Goal: Obtain resource: Obtain resource

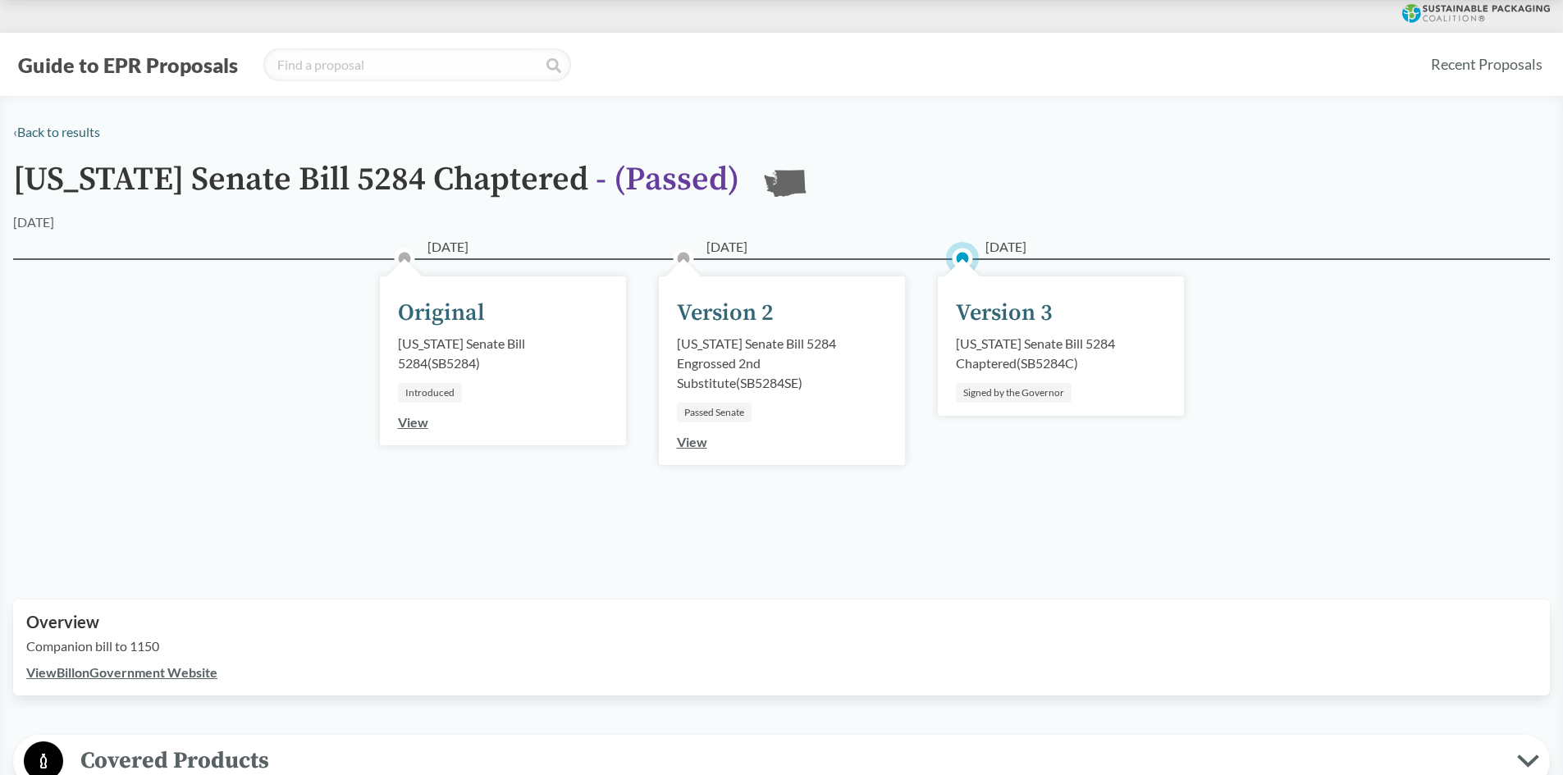
click at [149, 71] on button "Guide to EPR Proposals" at bounding box center [128, 65] width 230 height 26
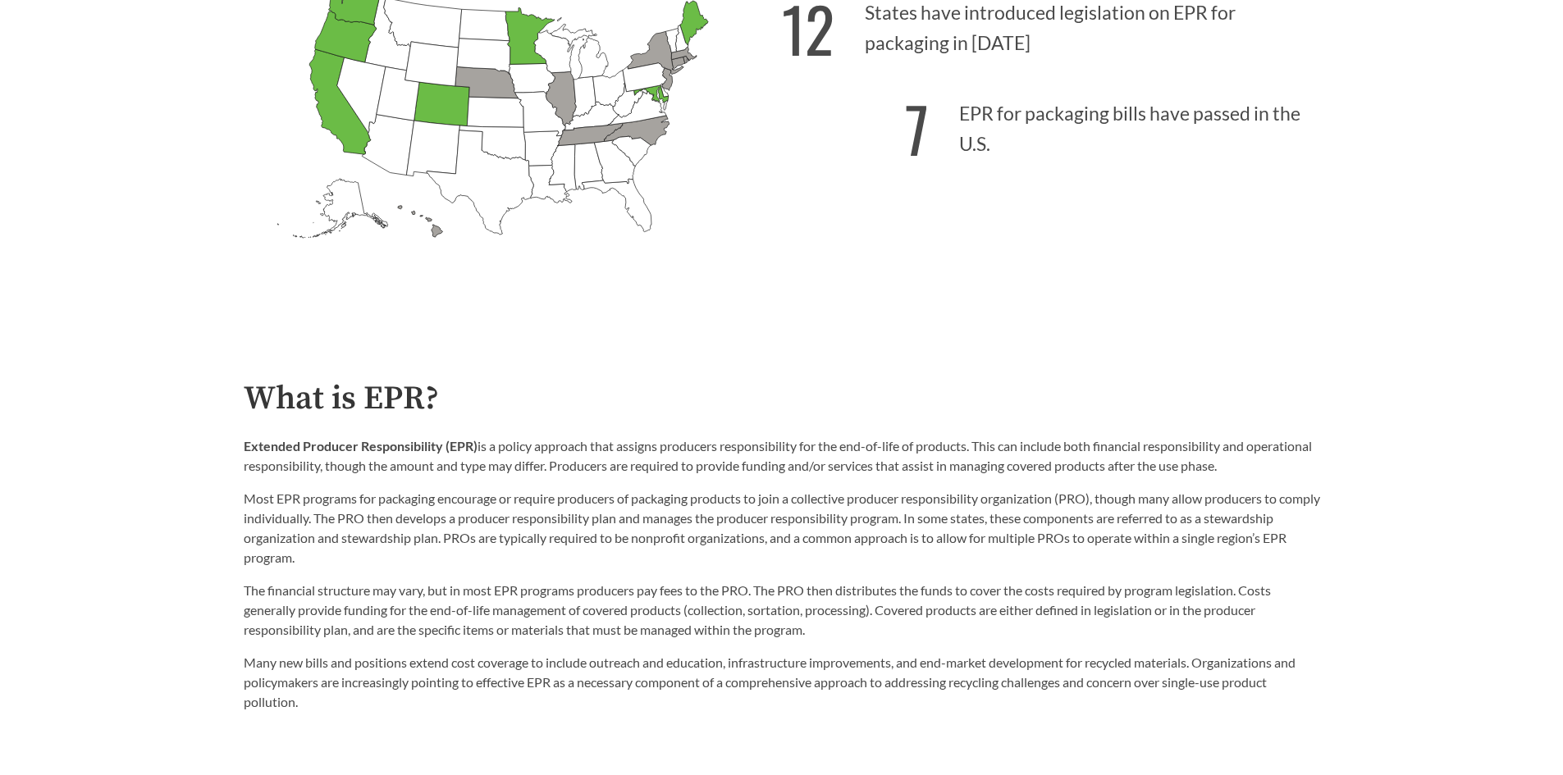
scroll to position [410, 0]
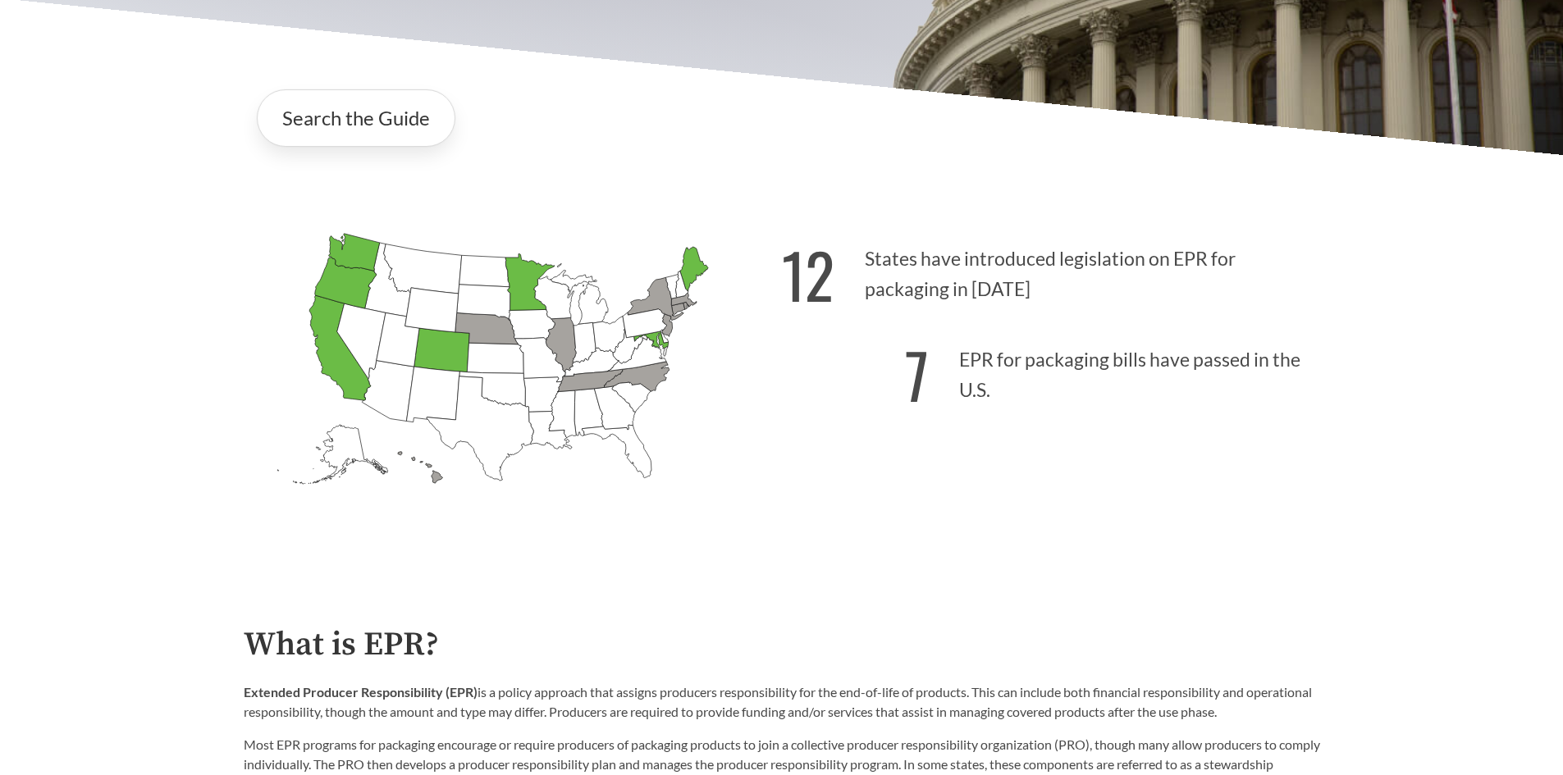
click at [899, 373] on p "7 EPR for packaging bills have passed in the U.S." at bounding box center [1051, 370] width 538 height 101
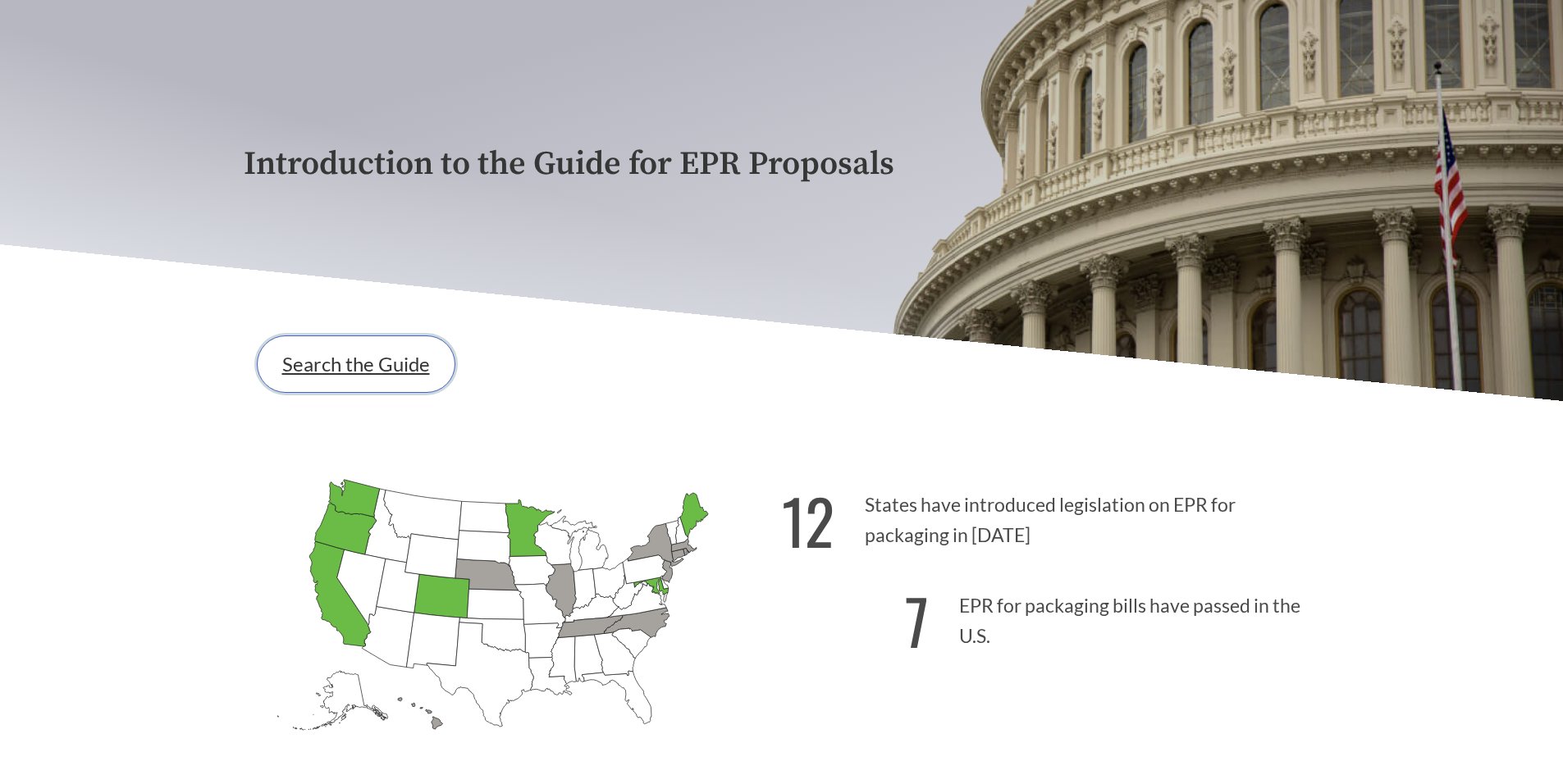
click at [338, 366] on link "Search the Guide" at bounding box center [356, 364] width 199 height 57
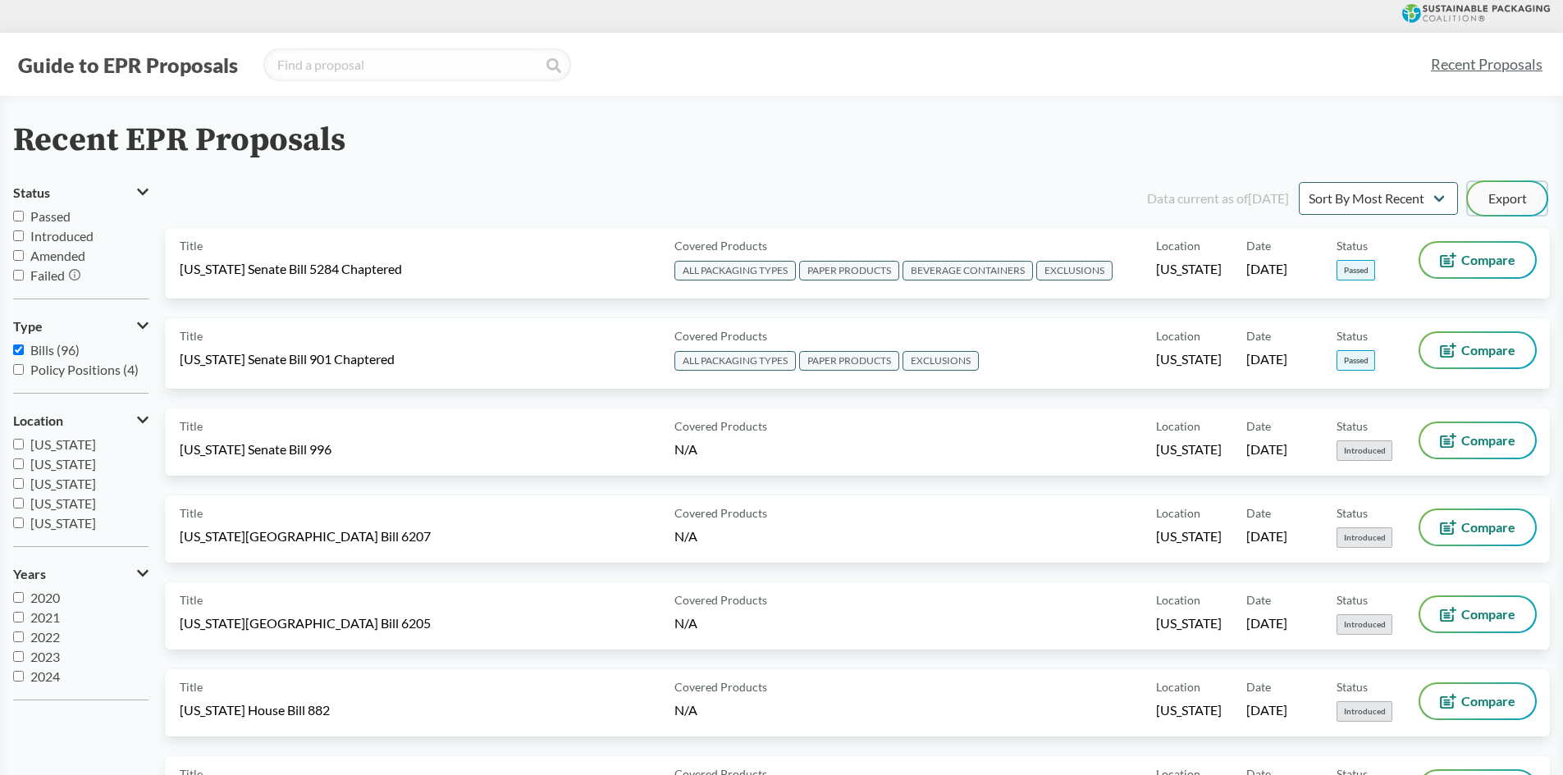
click at [1524, 196] on button "Export" at bounding box center [1507, 198] width 79 height 33
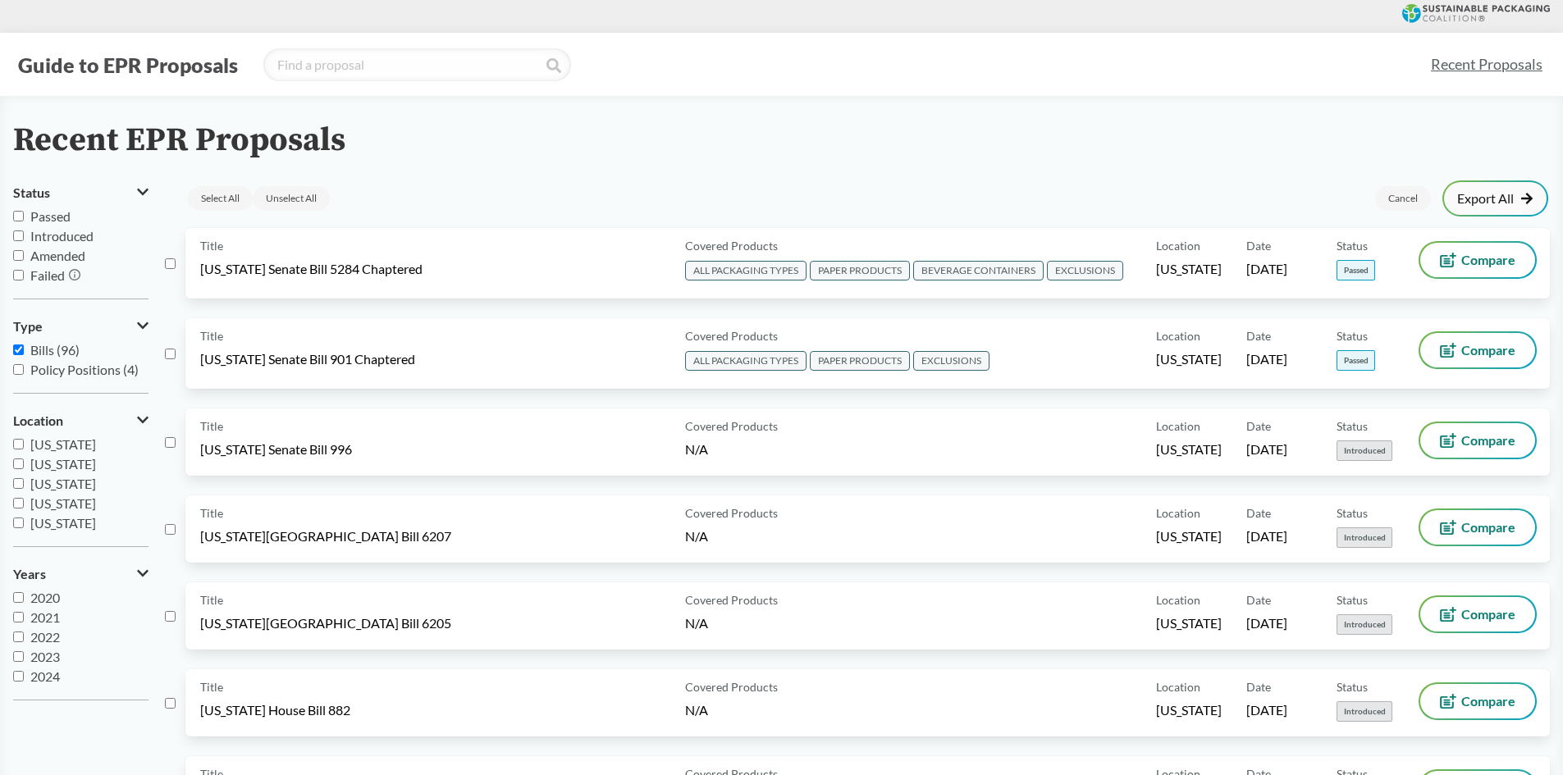
click at [1496, 199] on link "Export All" at bounding box center [1495, 198] width 76 height 13
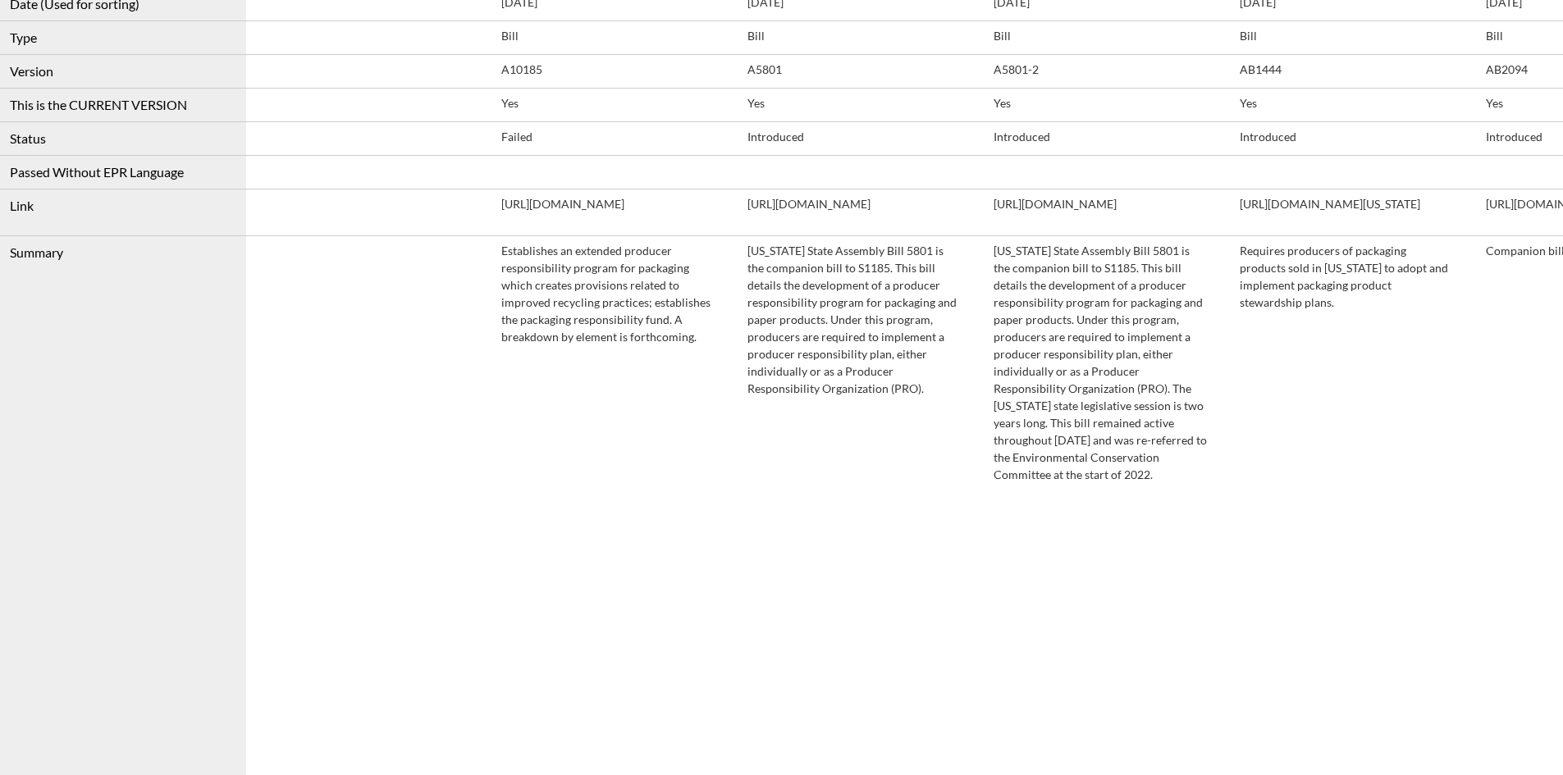
scroll to position [410, 0]
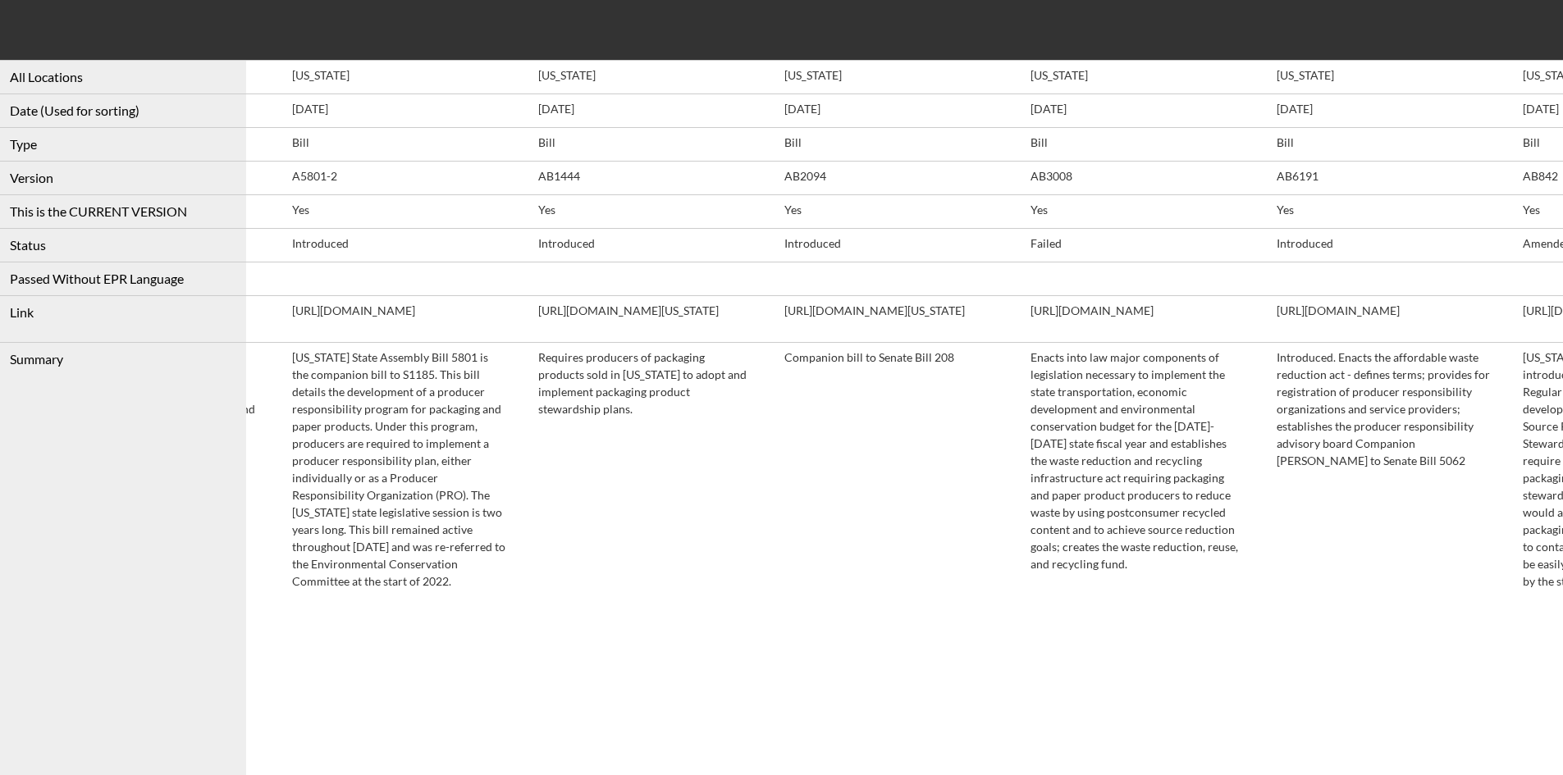
drag, startPoint x: 542, startPoint y: 668, endPoint x: 671, endPoint y: 666, distance: 128.8
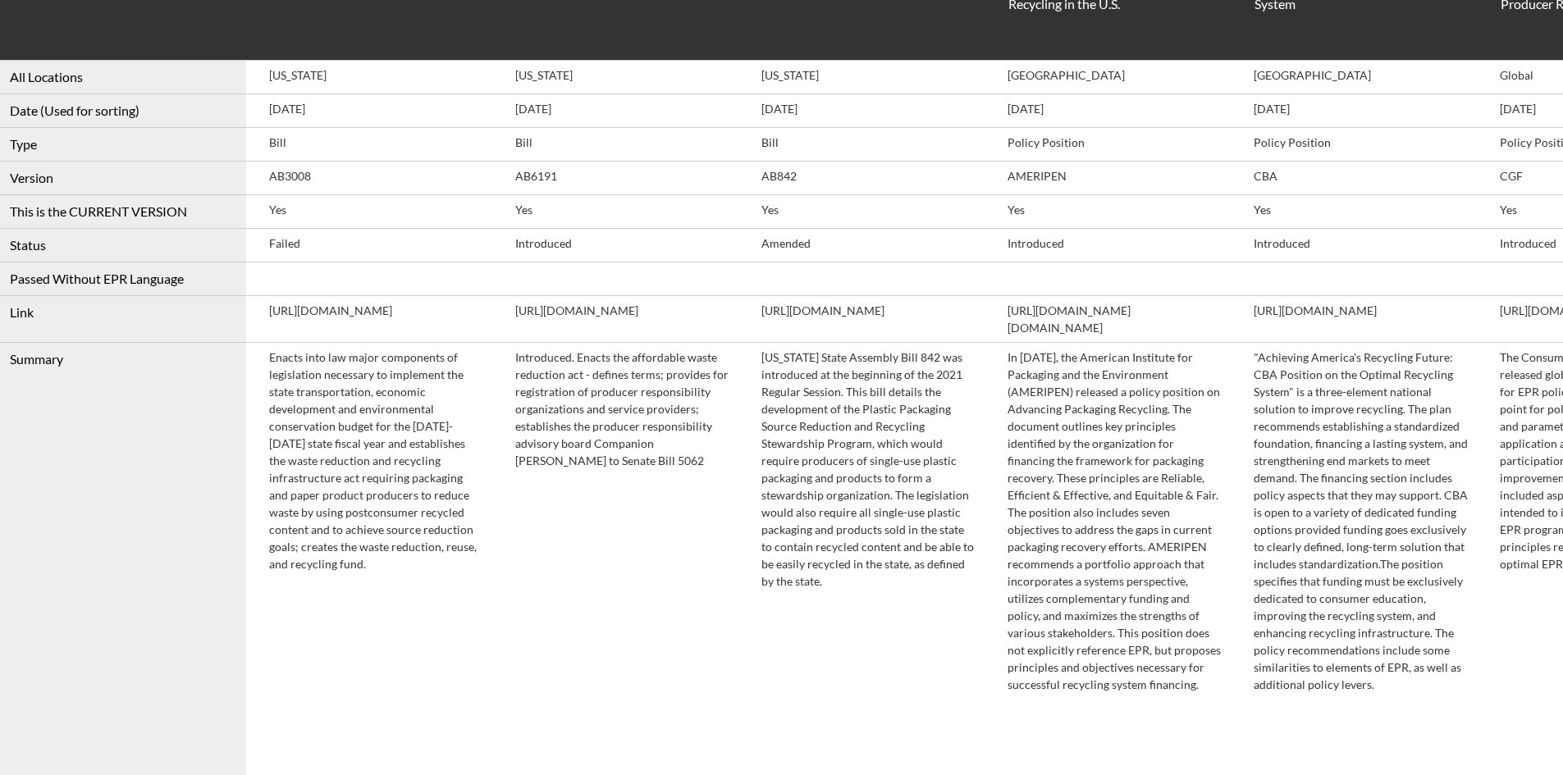
scroll to position [0, 2614]
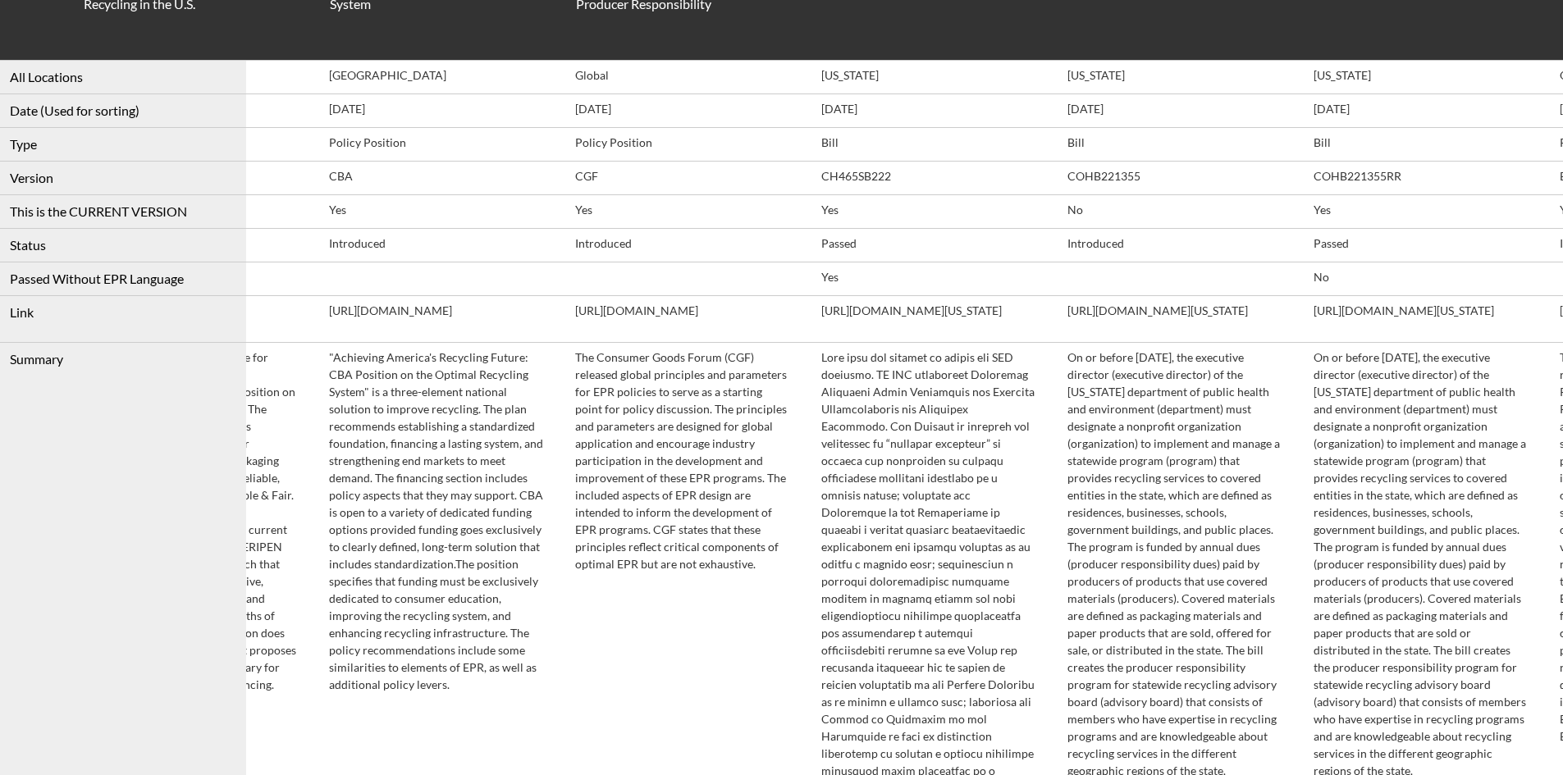
drag, startPoint x: 671, startPoint y: 666, endPoint x: 898, endPoint y: 659, distance: 226.6
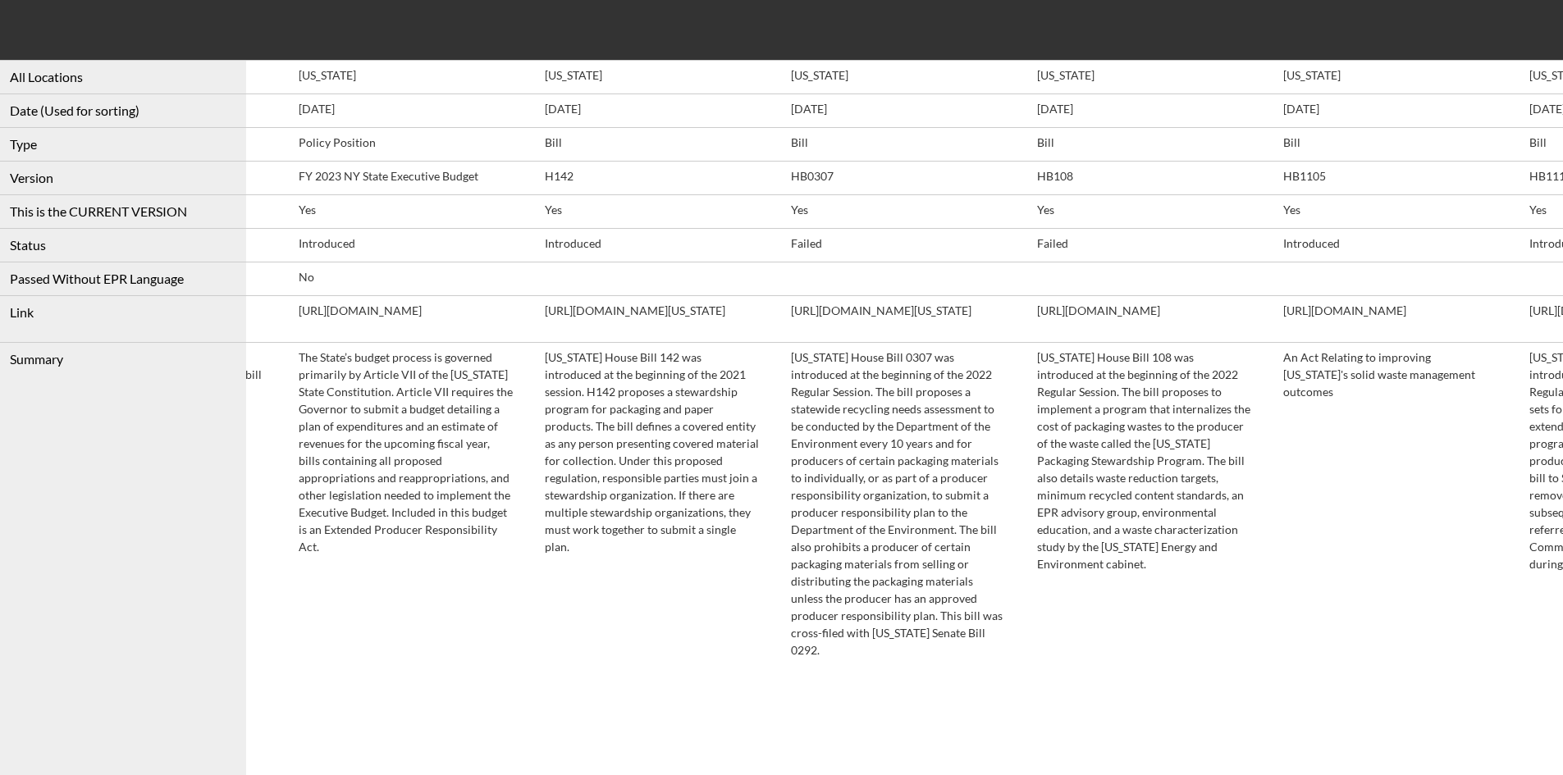
drag, startPoint x: 701, startPoint y: 641, endPoint x: 1040, endPoint y: 637, distance: 338.9
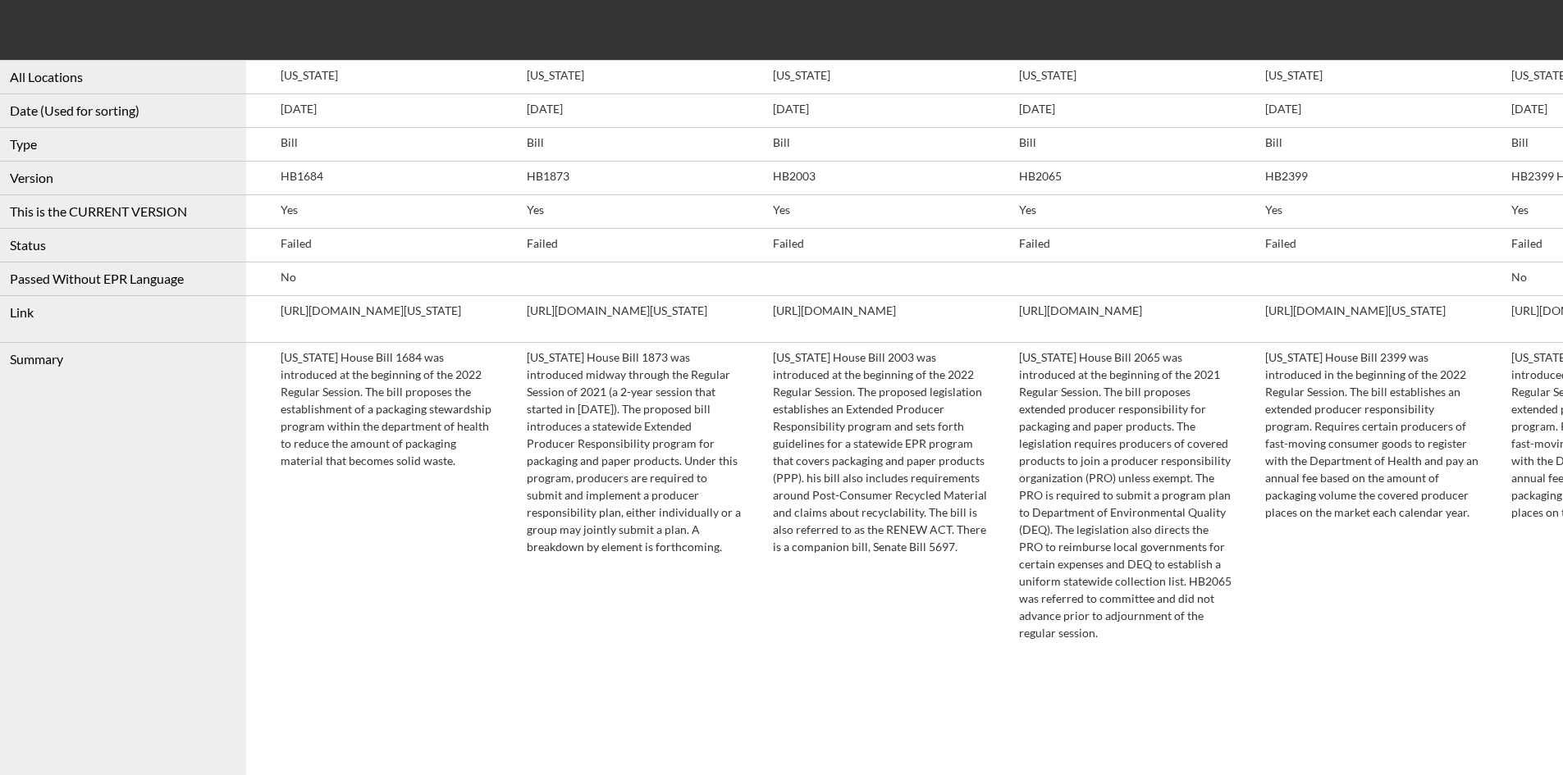
drag, startPoint x: 658, startPoint y: 587, endPoint x: 884, endPoint y: 589, distance: 226.4
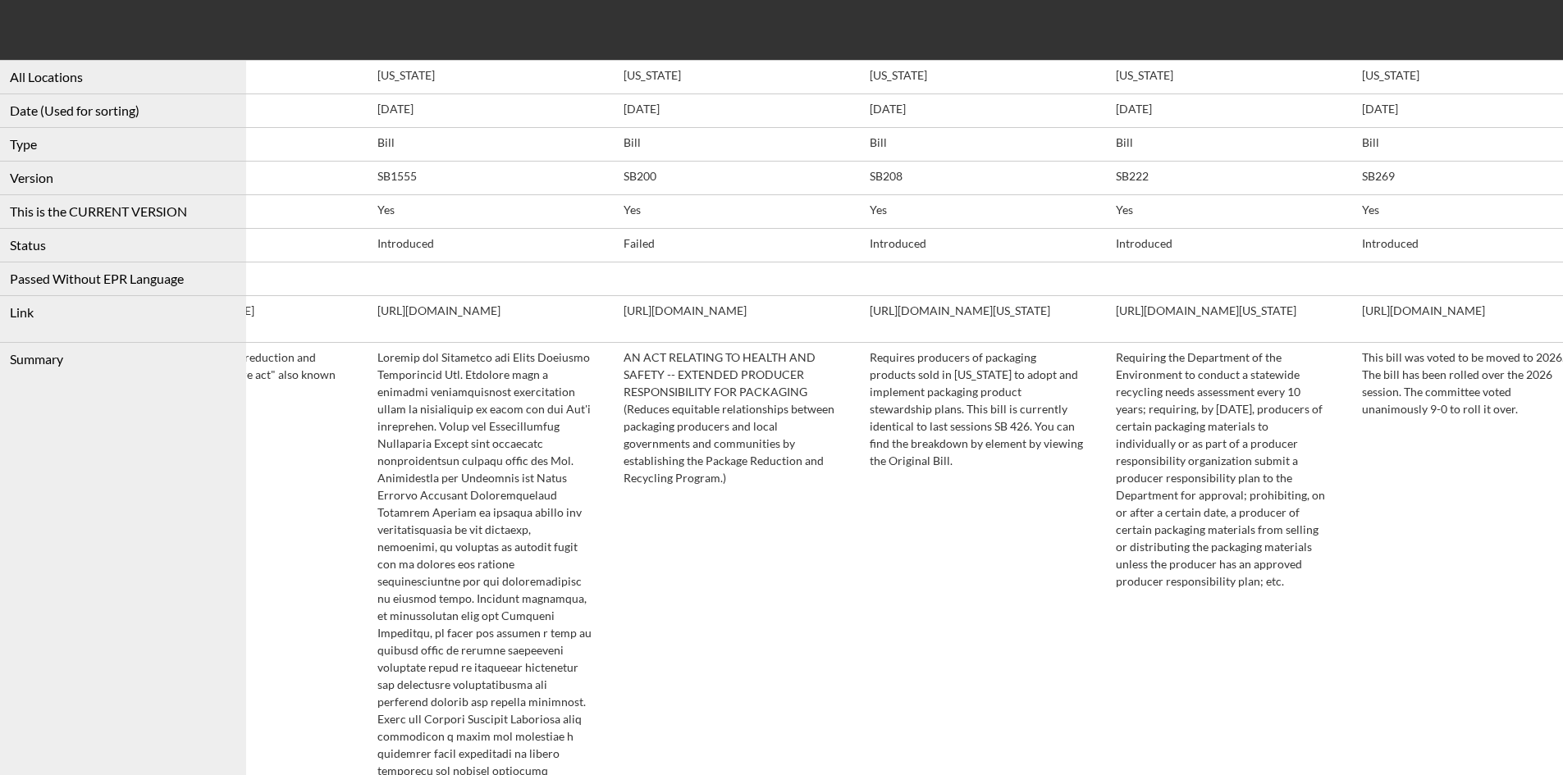
scroll to position [0, 23542]
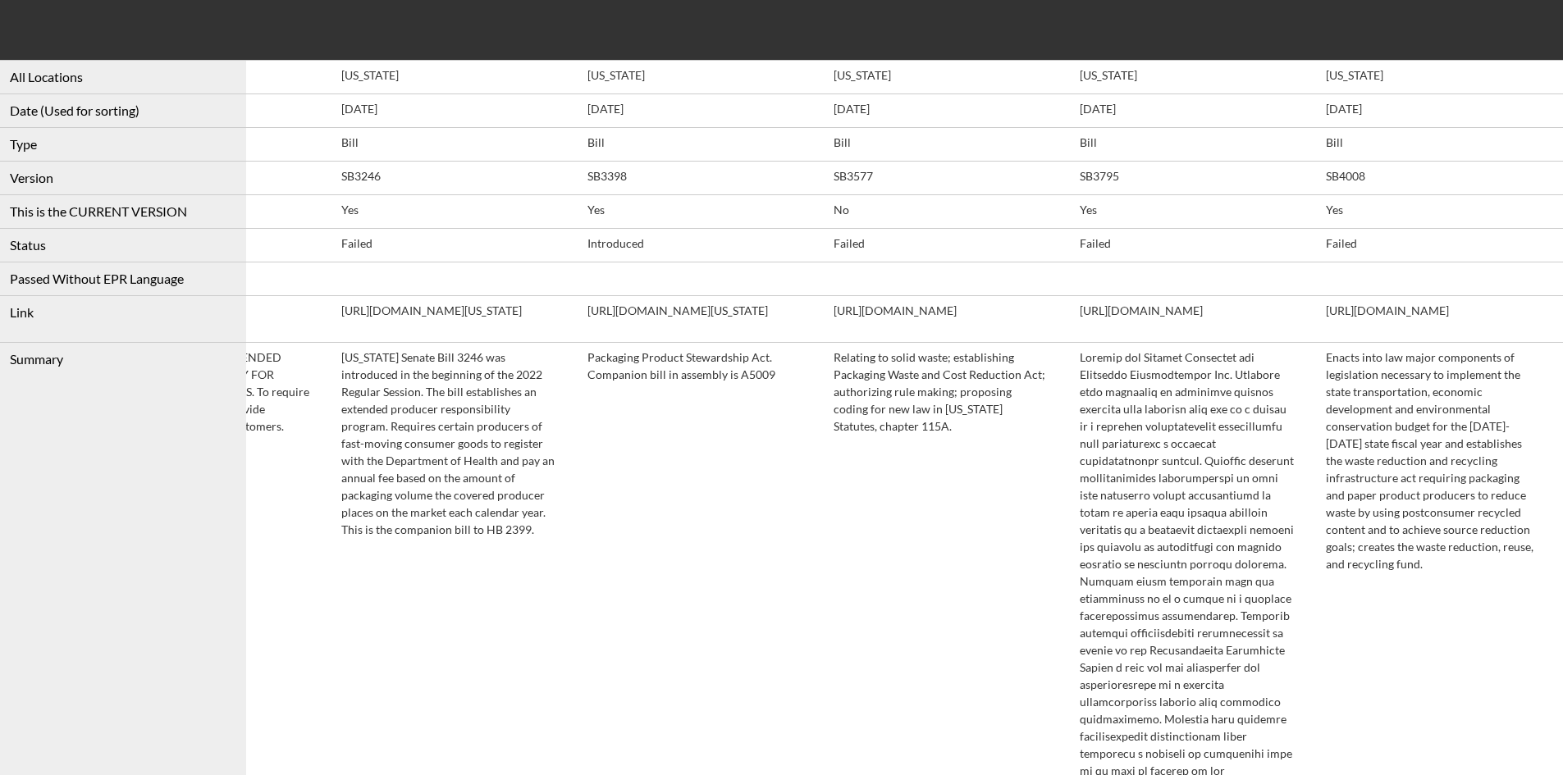
drag, startPoint x: 696, startPoint y: 619, endPoint x: 1171, endPoint y: 574, distance: 477.1
drag, startPoint x: 852, startPoint y: 559, endPoint x: 1114, endPoint y: 568, distance: 262.7
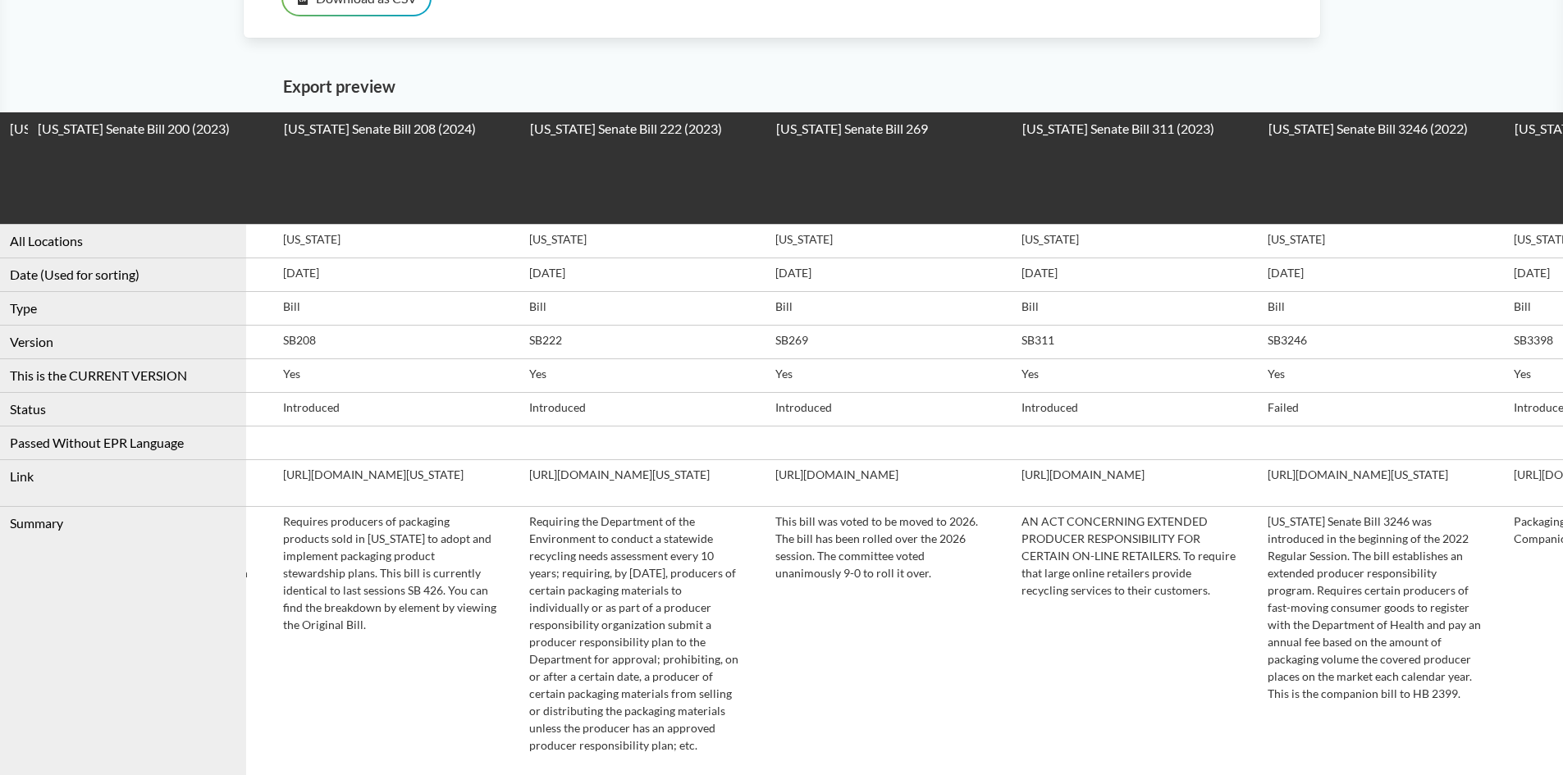
scroll to position [0, 0]
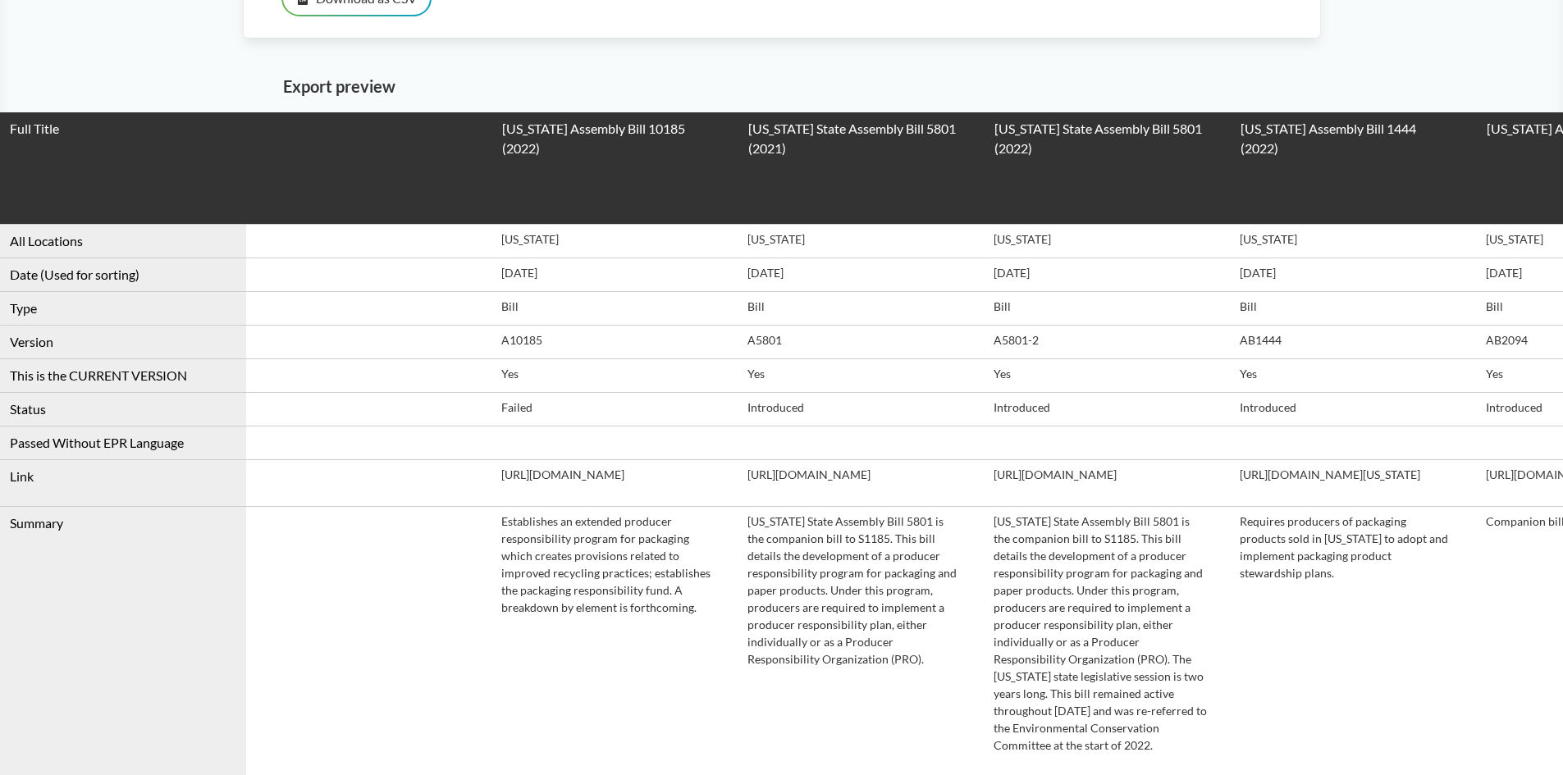
drag, startPoint x: 1189, startPoint y: 541, endPoint x: 330, endPoint y: 468, distance: 862.1
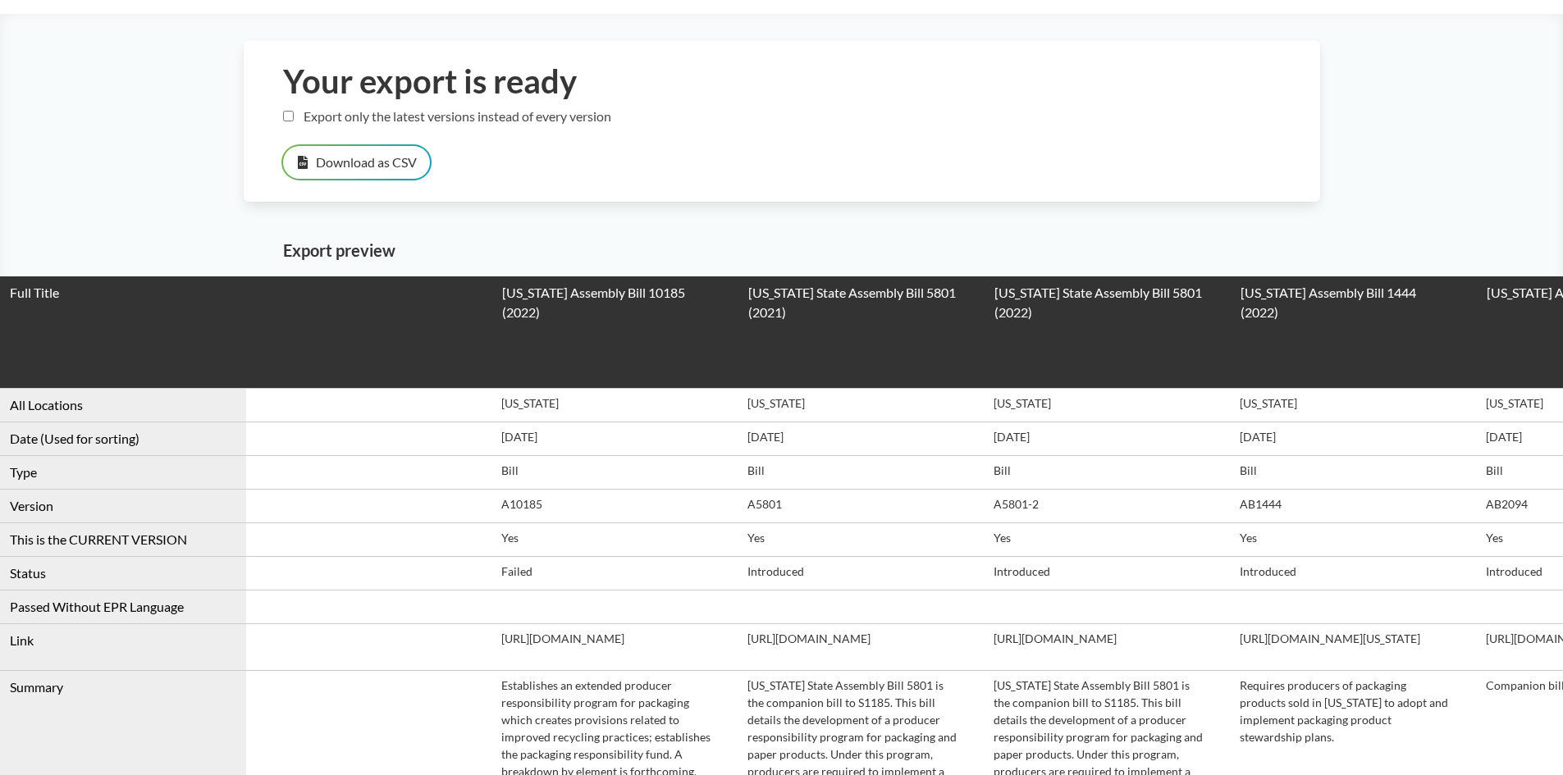
drag, startPoint x: 287, startPoint y: 111, endPoint x: 319, endPoint y: 135, distance: 40.4
click at [287, 111] on input "Export only the latest versions instead of every version" at bounding box center [288, 116] width 11 height 11
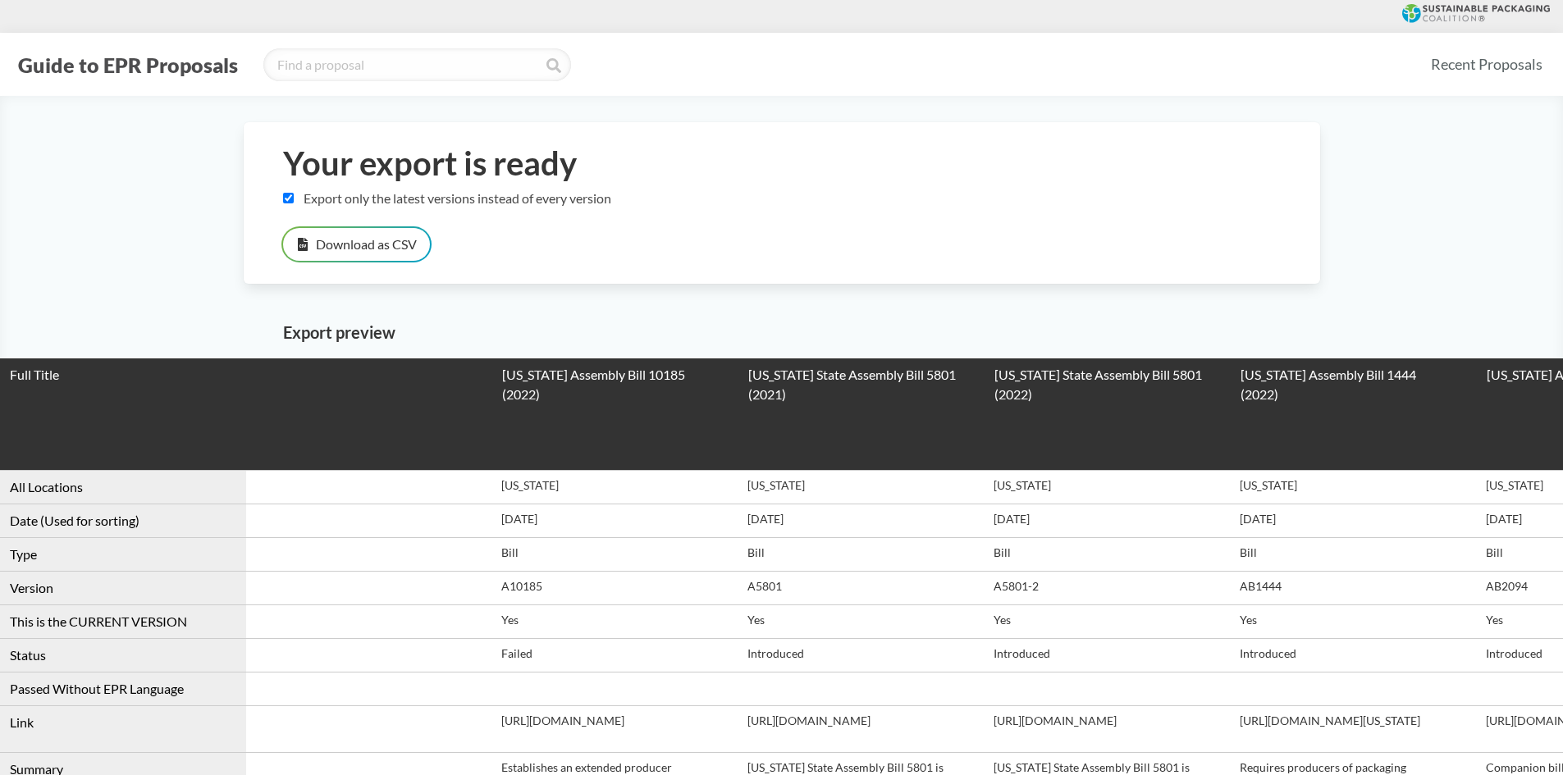
click at [320, 197] on label "Export only the latest versions instead of every version" at bounding box center [447, 198] width 328 height 16
click at [294, 197] on input "Export only the latest versions instead of every version" at bounding box center [288, 198] width 11 height 11
click at [320, 197] on label "Export only the latest versions instead of every version" at bounding box center [447, 198] width 328 height 16
click at [294, 197] on input "Export only the latest versions instead of every version" at bounding box center [288, 198] width 11 height 11
checkbox input "true"
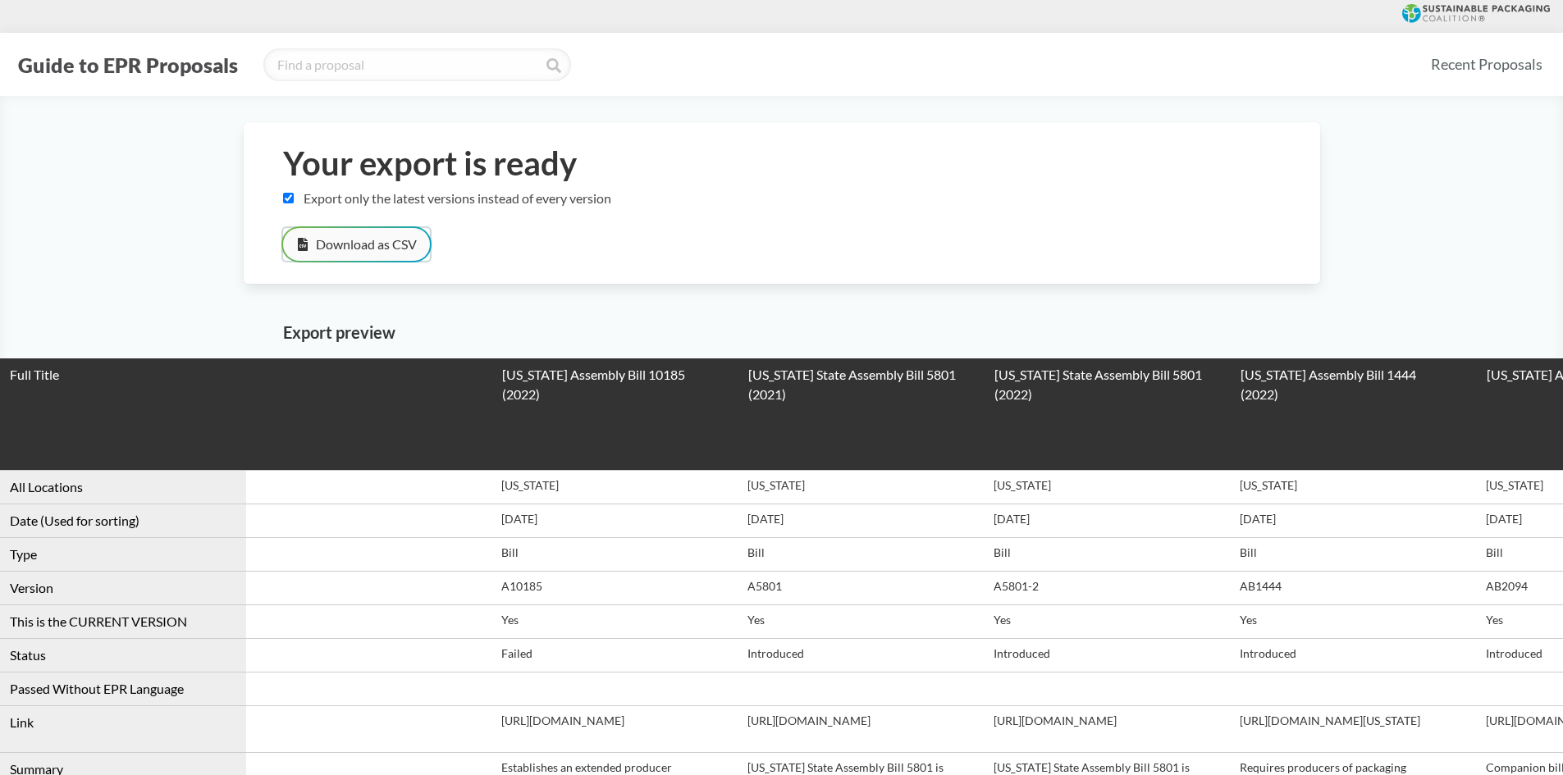
click at [340, 244] on button "Download as CSV" at bounding box center [356, 244] width 147 height 33
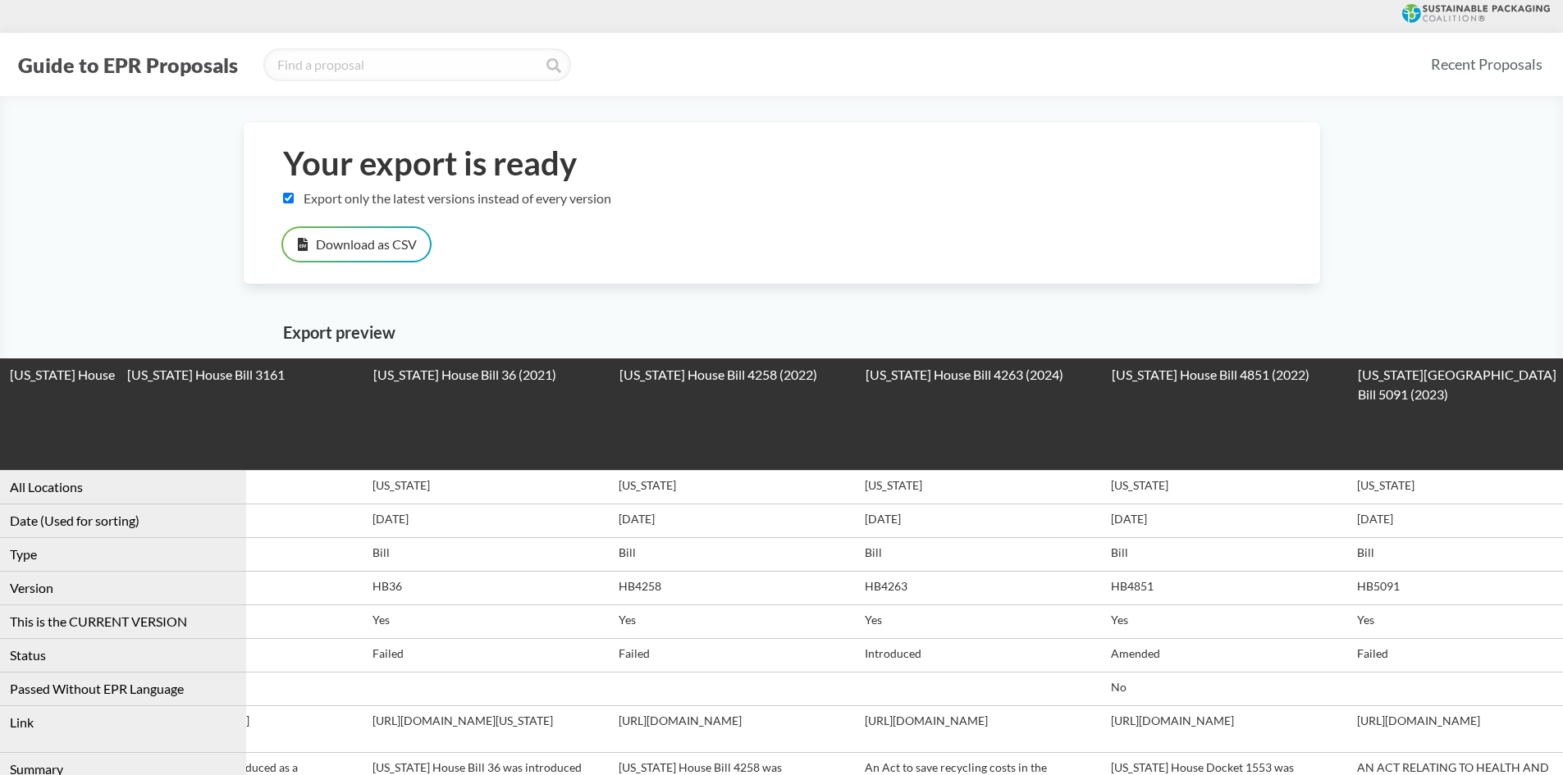
drag, startPoint x: 596, startPoint y: 498, endPoint x: 526, endPoint y: -7, distance: 509.5
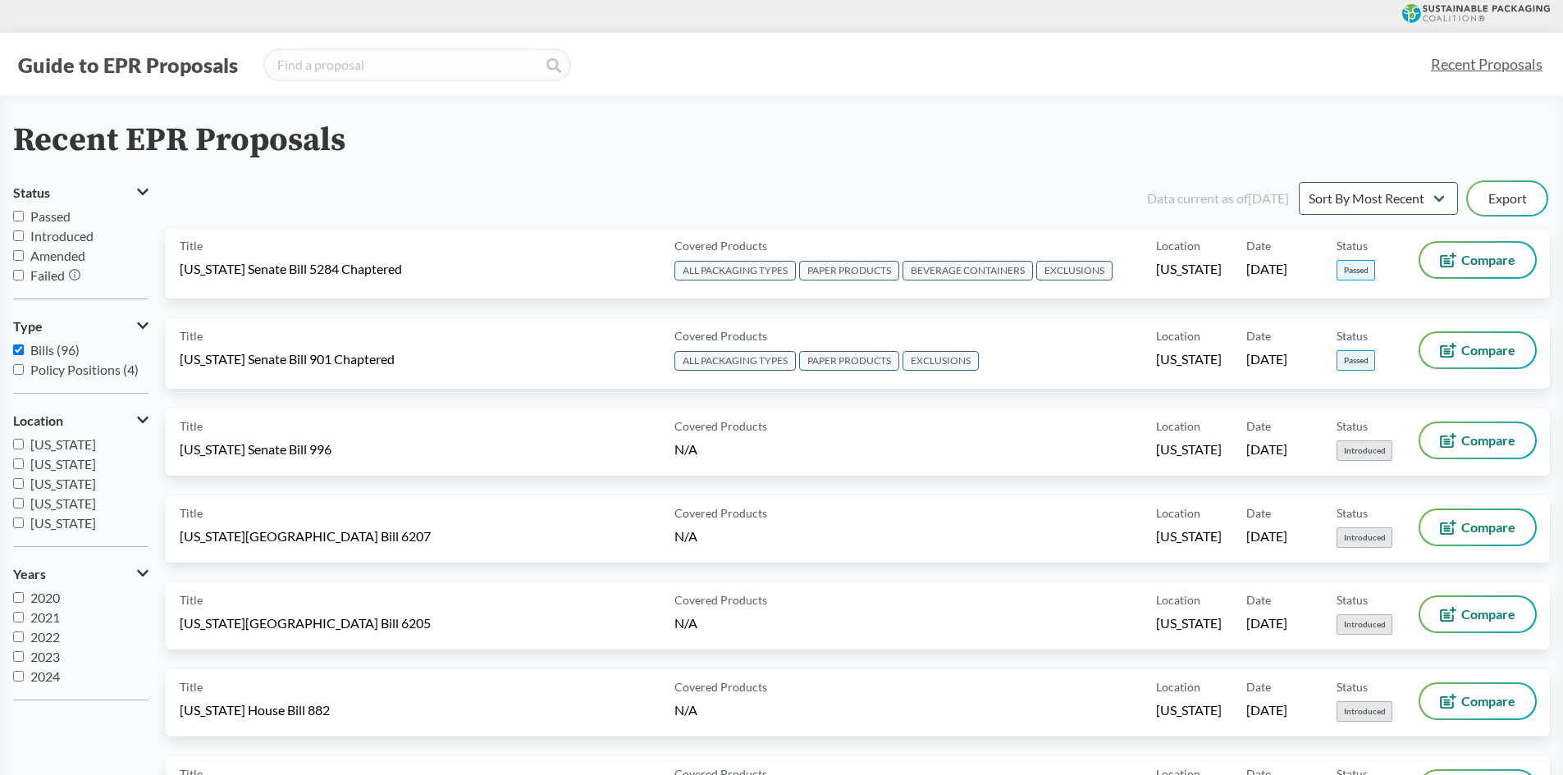
click at [17, 214] on input "Passed" at bounding box center [18, 216] width 11 height 11
checkbox input "true"
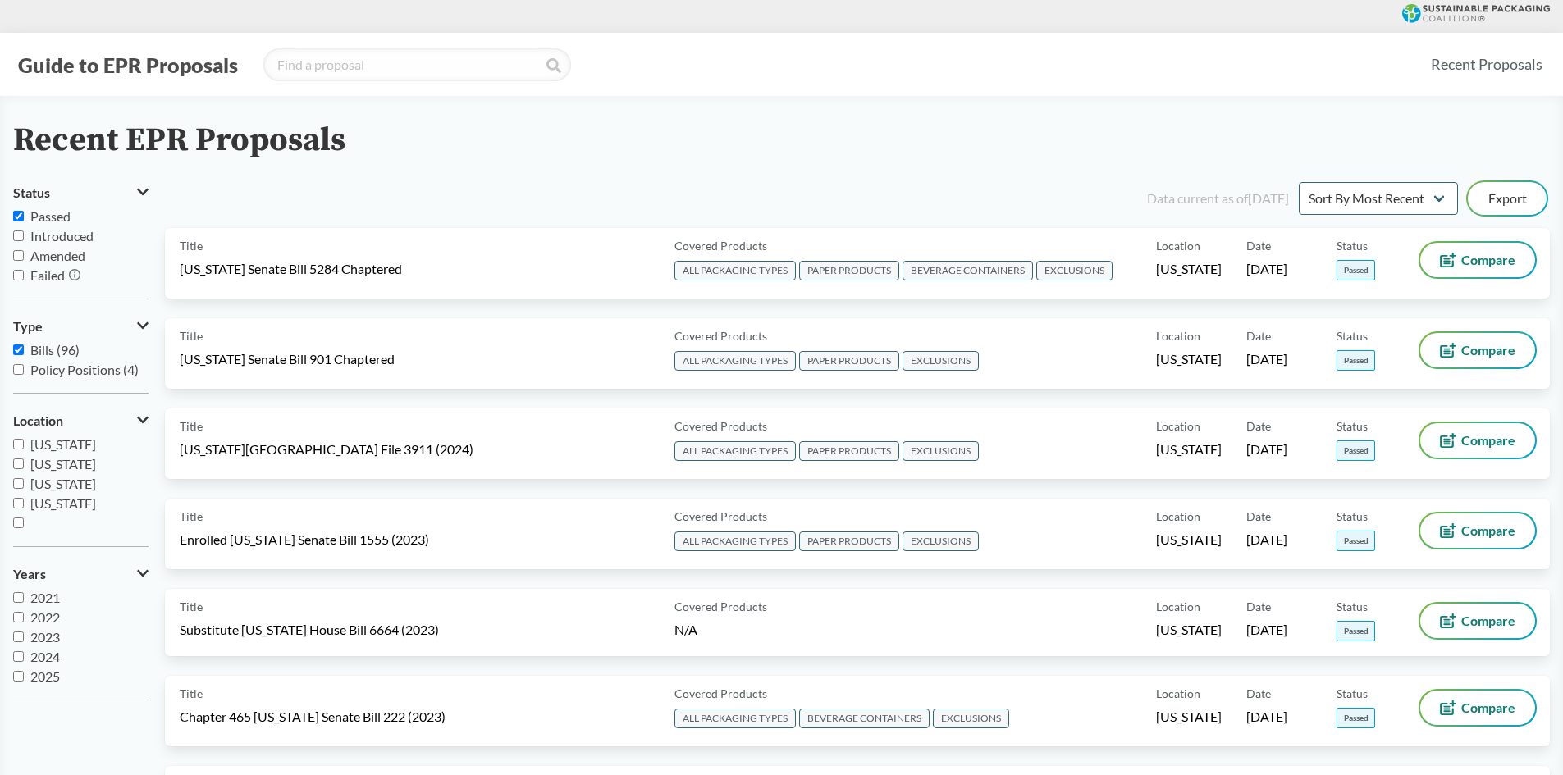
click at [372, 203] on div "Data current as of [DATE] Sort By Most Recent Sort By Status Export" at bounding box center [867, 198] width 1365 height 39
click at [1512, 198] on button "Export" at bounding box center [1507, 198] width 79 height 33
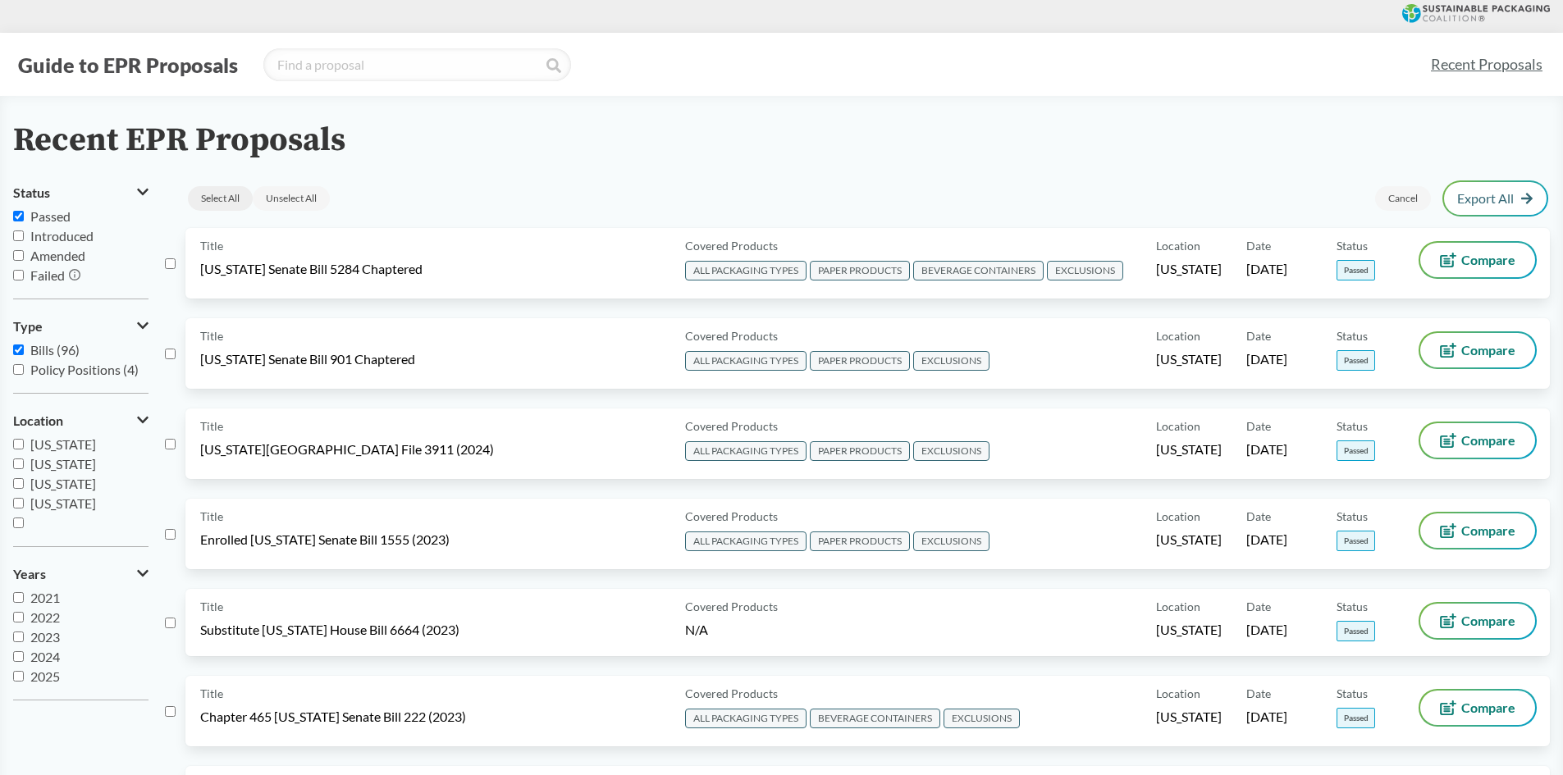
click at [212, 195] on div "Select All" at bounding box center [220, 198] width 65 height 25
checkbox input "true"
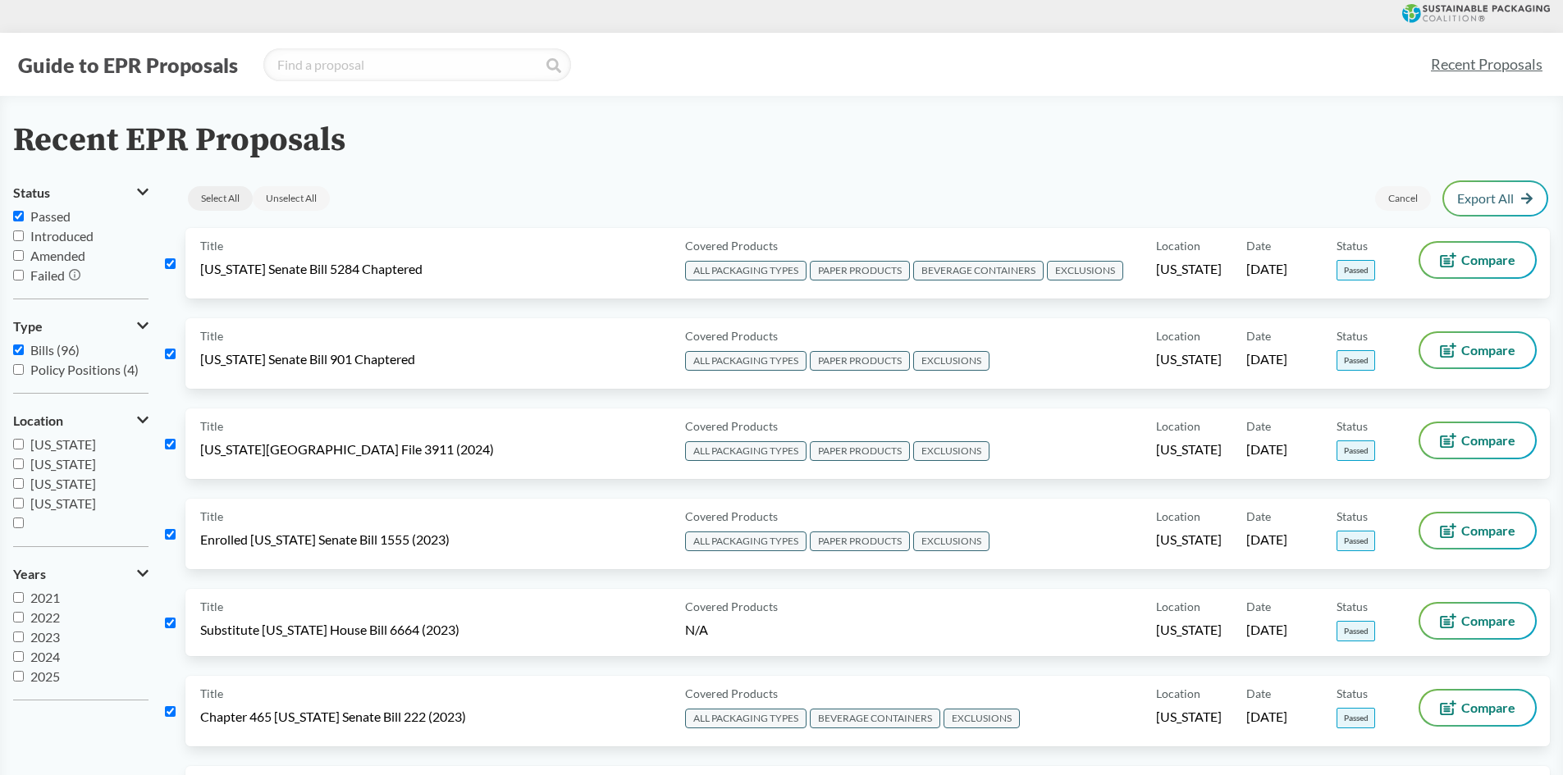
checkbox input "true"
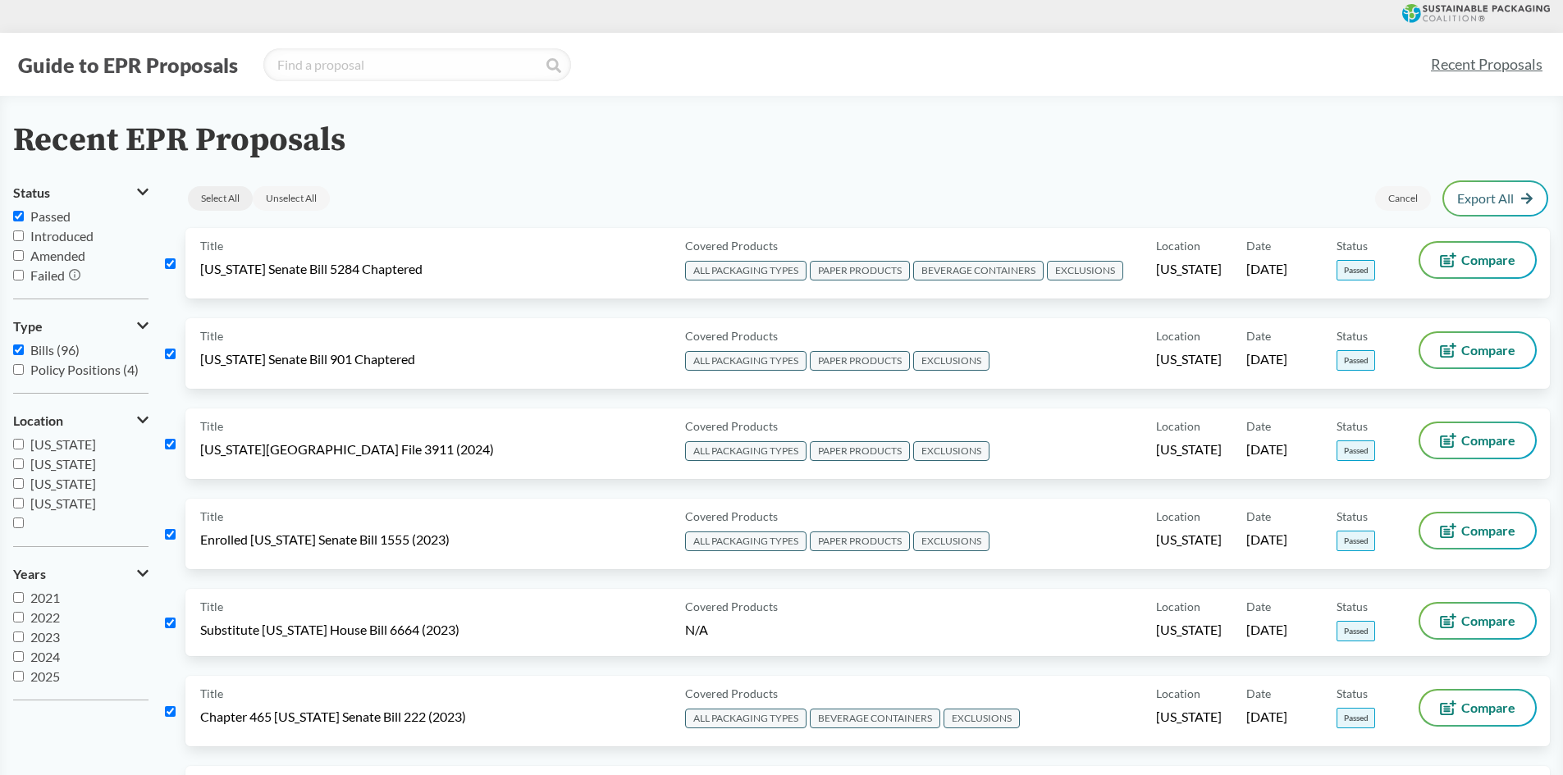
checkbox input "true"
click at [1501, 199] on link "Export Selected" at bounding box center [1479, 198] width 108 height 15
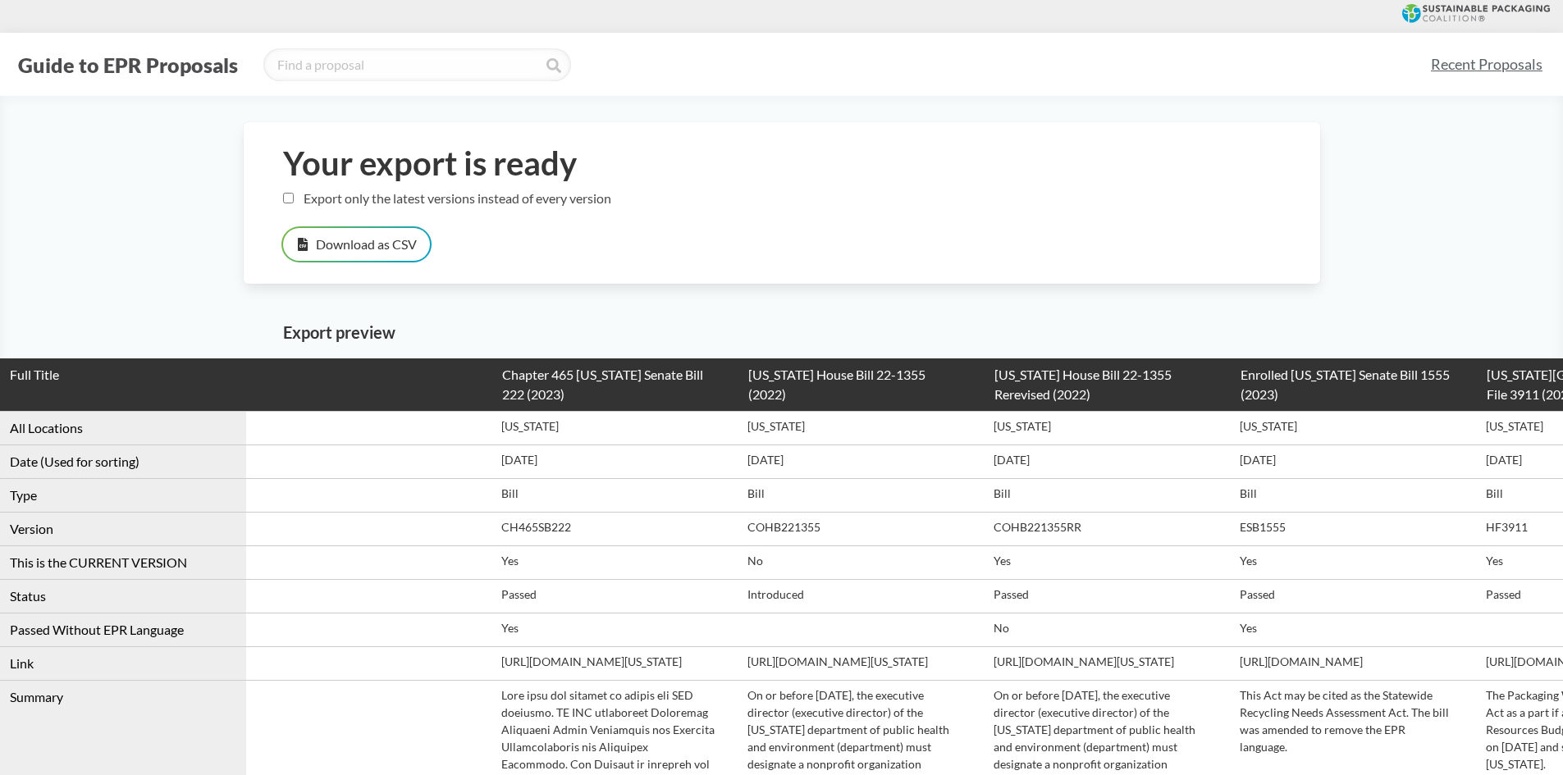
drag, startPoint x: 549, startPoint y: 650, endPoint x: 513, endPoint y: 158, distance: 492.8
drag, startPoint x: 852, startPoint y: 550, endPoint x: 341, endPoint y: 340, distance: 552.3
click at [366, 245] on button "Download as CSV" at bounding box center [356, 244] width 147 height 33
